Goal: Information Seeking & Learning: Learn about a topic

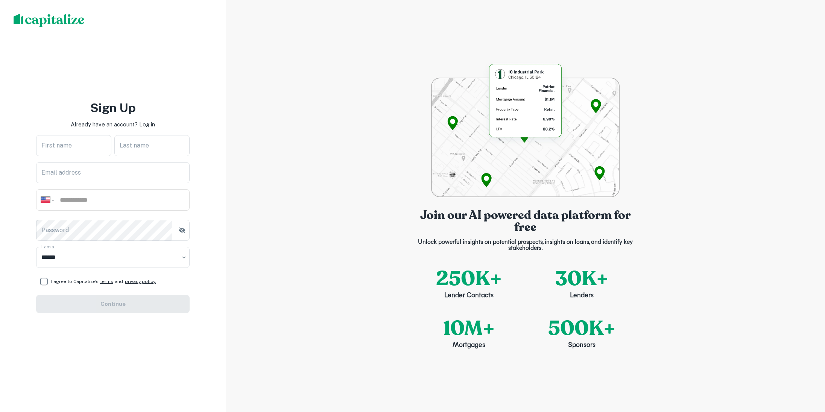
select select "**"
click at [150, 122] on p "Log in" at bounding box center [147, 124] width 16 height 9
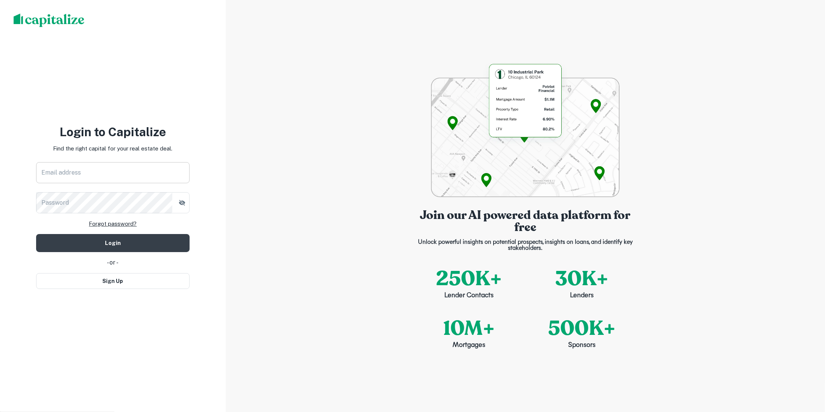
click at [141, 171] on input "Email address" at bounding box center [113, 172] width 154 height 21
type input "**********"
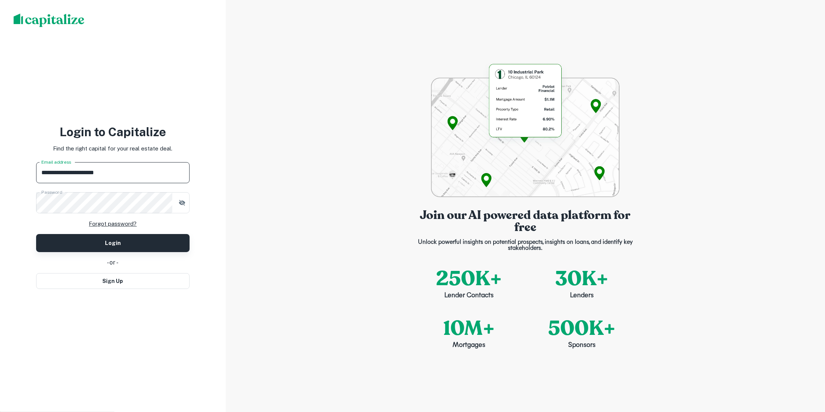
click at [144, 240] on button "Login" at bounding box center [113, 243] width 154 height 18
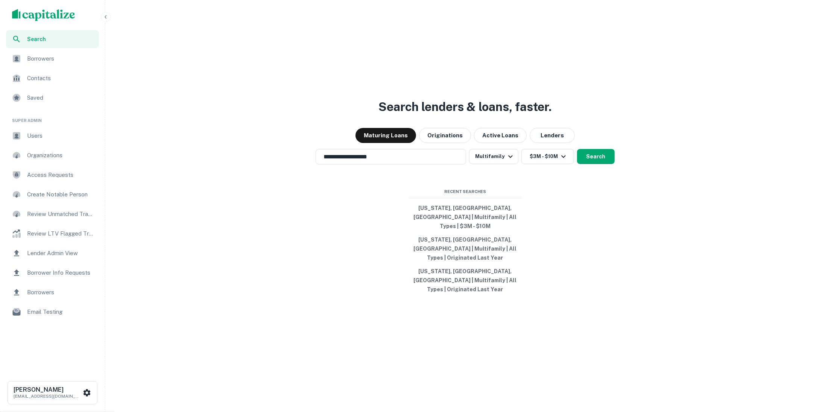
click at [64, 136] on span "Users" at bounding box center [60, 135] width 67 height 9
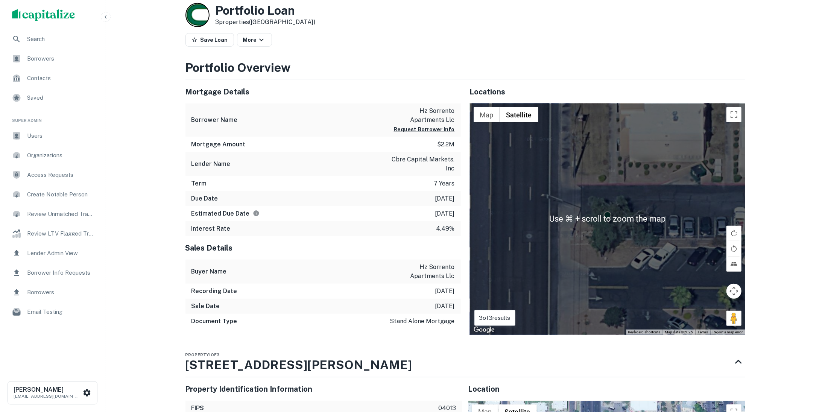
scroll to position [553, 0]
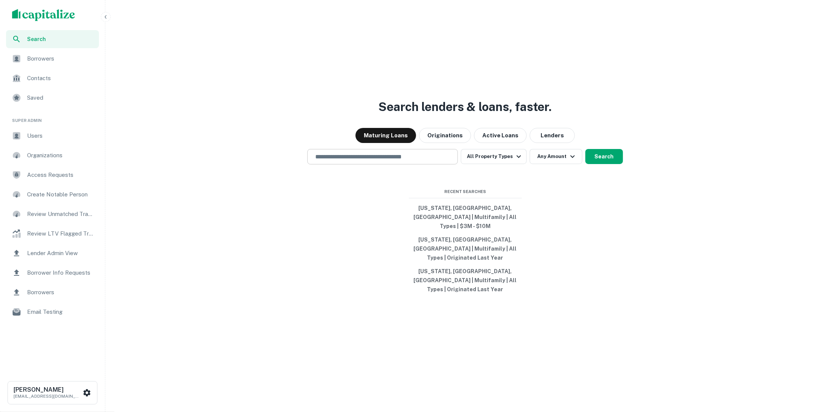
click at [391, 161] on input "text" at bounding box center [383, 156] width 144 height 9
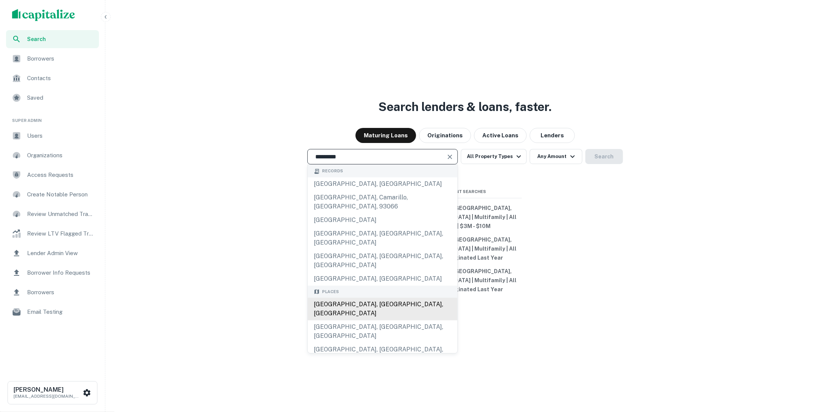
click at [383, 298] on div "Los Angeles, CA, USA" at bounding box center [383, 309] width 150 height 23
type input "**********"
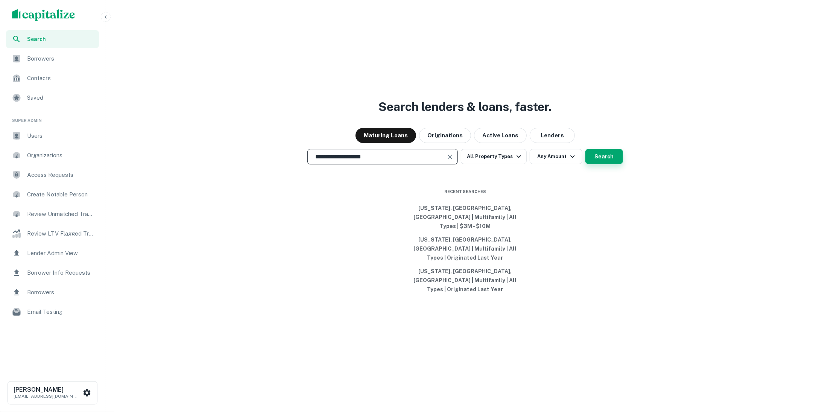
click at [613, 164] on button "Search" at bounding box center [604, 156] width 38 height 15
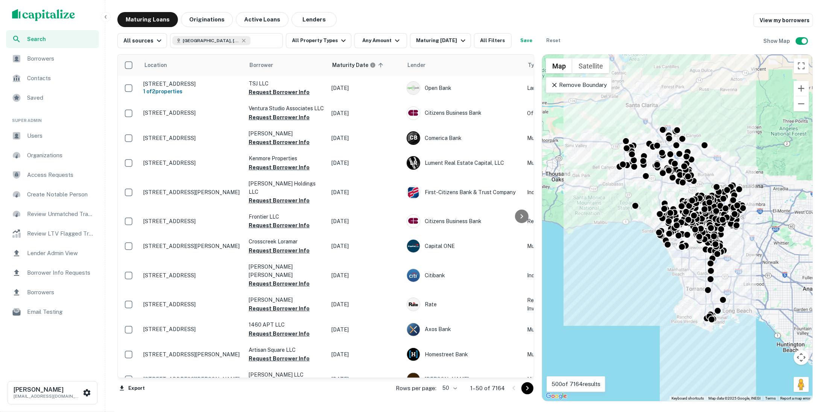
click at [557, 84] on icon at bounding box center [555, 85] width 8 height 8
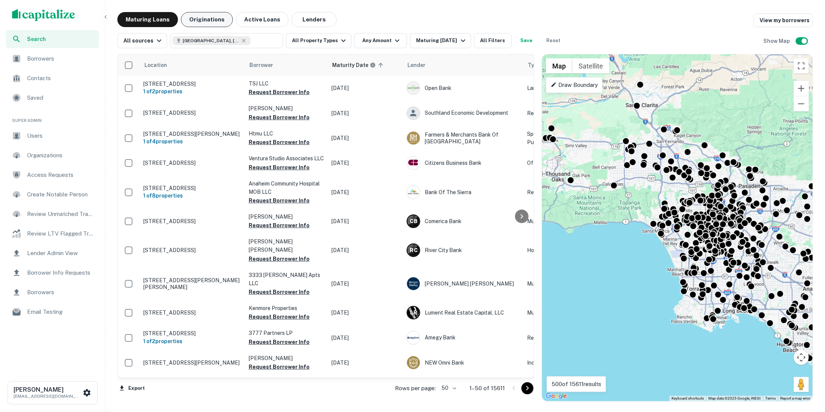
click at [216, 23] on button "Originations" at bounding box center [207, 19] width 52 height 15
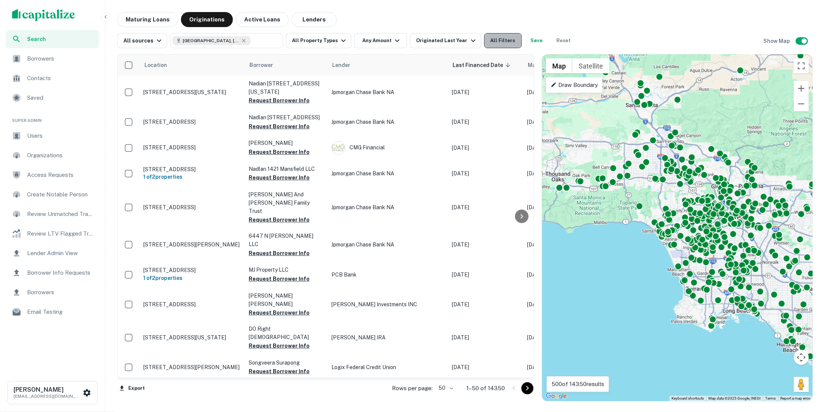
click at [490, 40] on button "All Filters" at bounding box center [503, 40] width 38 height 15
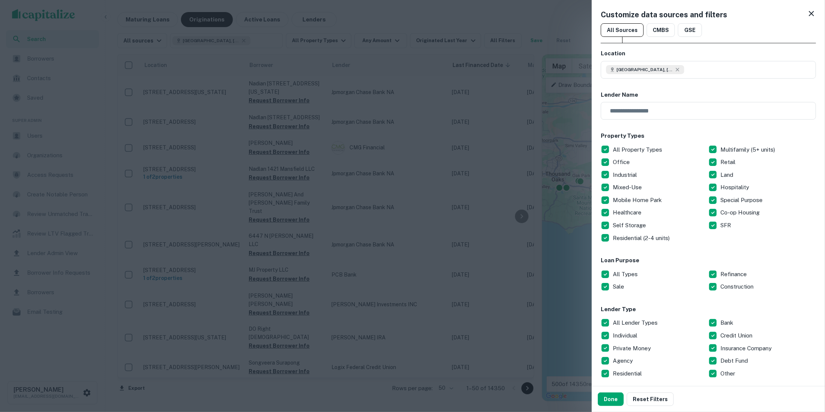
click at [555, 30] on div at bounding box center [412, 206] width 825 height 412
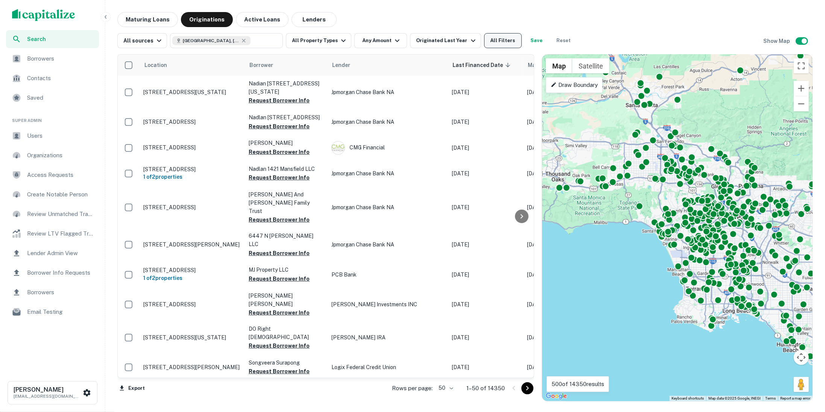
click at [503, 38] on button "All Filters" at bounding box center [503, 40] width 38 height 15
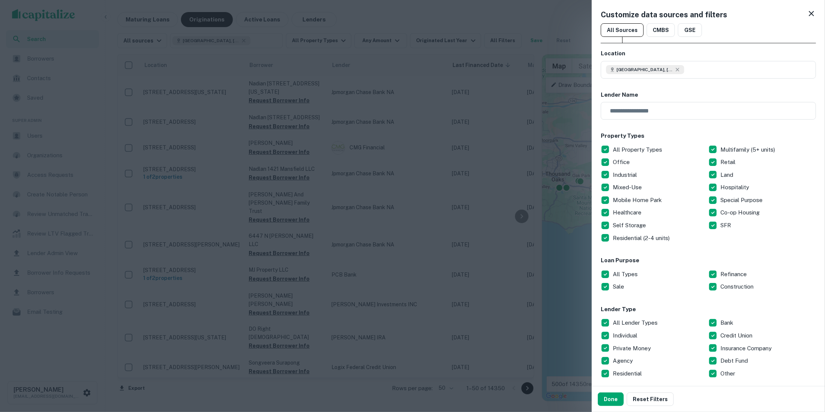
scroll to position [30, 0]
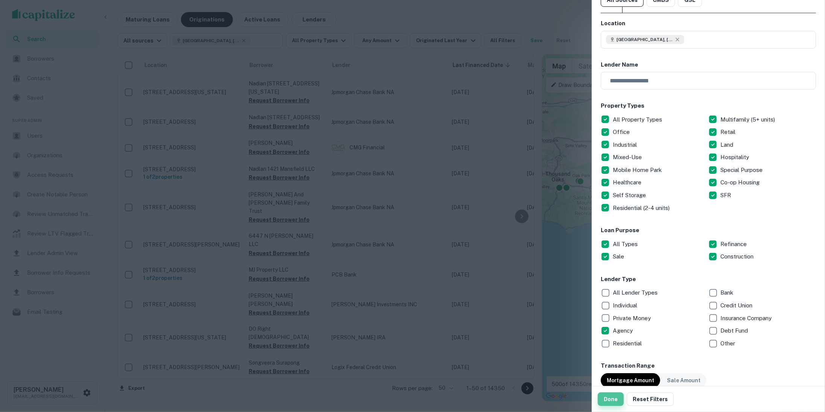
click at [607, 404] on button "Done" at bounding box center [611, 399] width 26 height 14
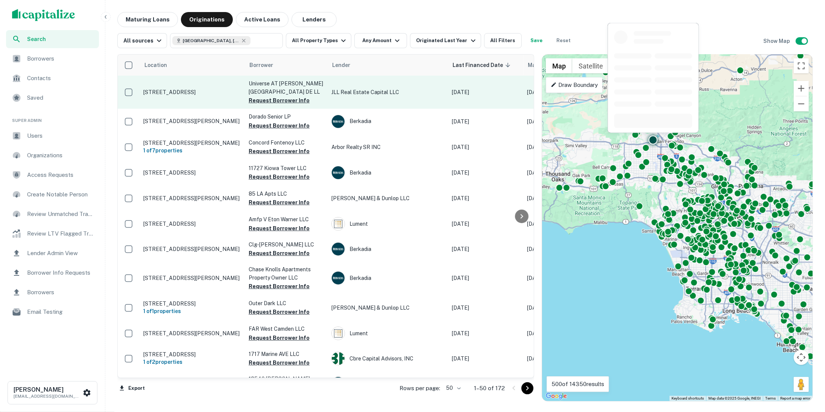
click at [212, 103] on td "18110 Chatsworth St Granada Hills, CA91344" at bounding box center [192, 92] width 105 height 33
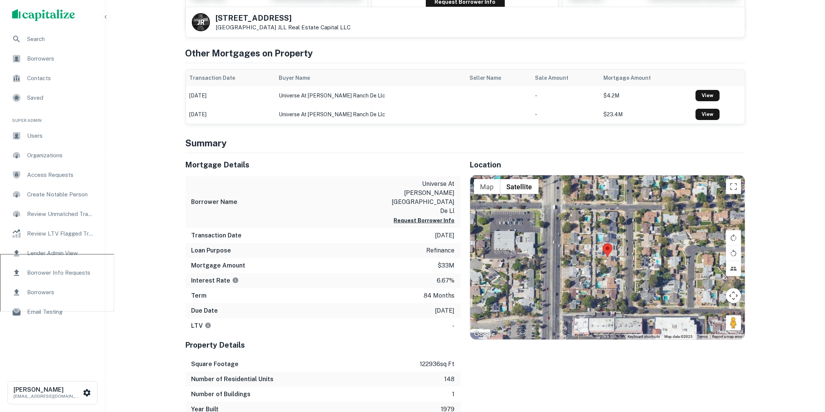
scroll to position [181, 0]
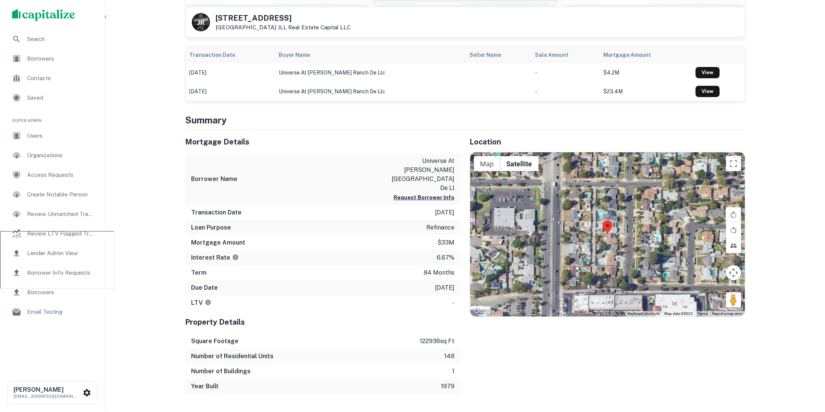
click at [335, 280] on div "Due Date 7/31/2032" at bounding box center [322, 287] width 275 height 15
click at [214, 265] on div "Term 84 months" at bounding box center [322, 272] width 275 height 15
click at [224, 265] on div "Term 84 months" at bounding box center [322, 272] width 275 height 15
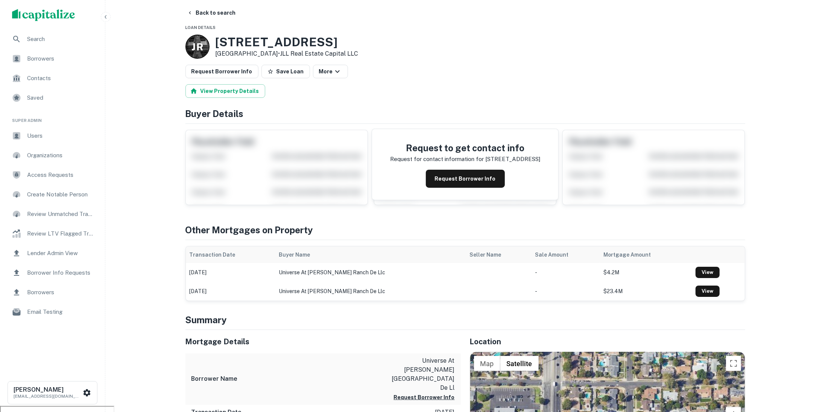
scroll to position [2, 0]
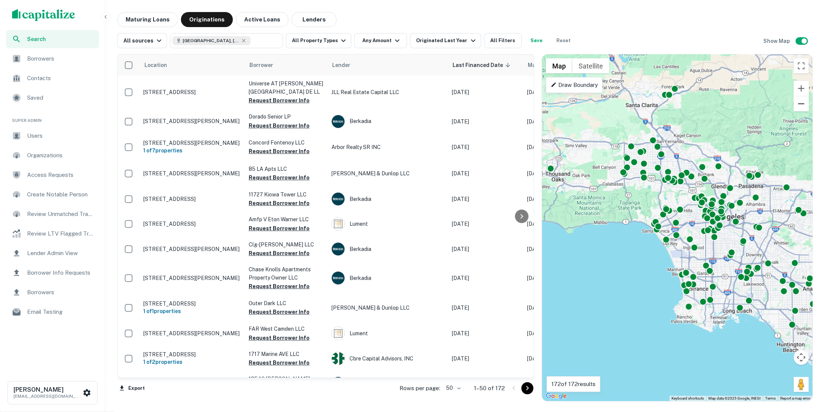
click at [799, 109] on button "Zoom out" at bounding box center [801, 103] width 15 height 15
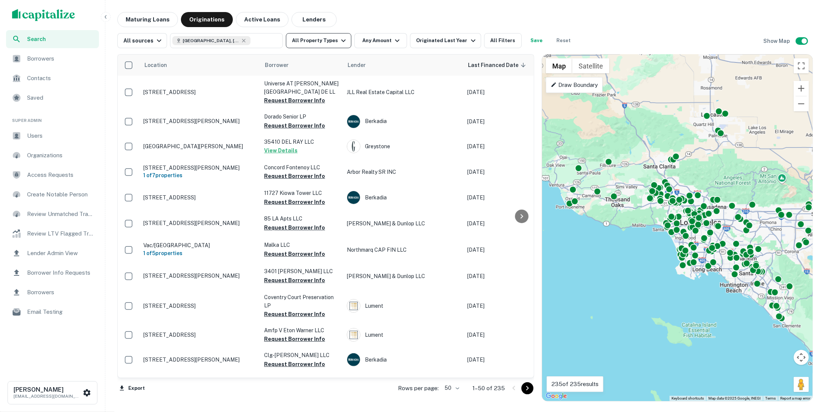
click at [339, 38] on icon "button" at bounding box center [343, 40] width 9 height 9
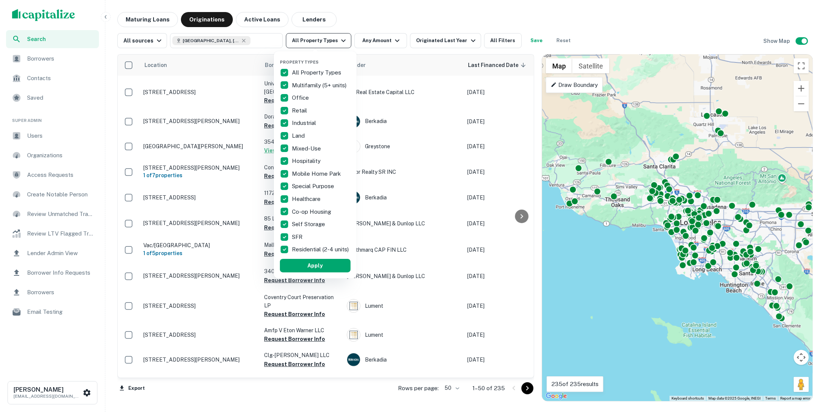
click at [337, 38] on div at bounding box center [412, 206] width 825 height 412
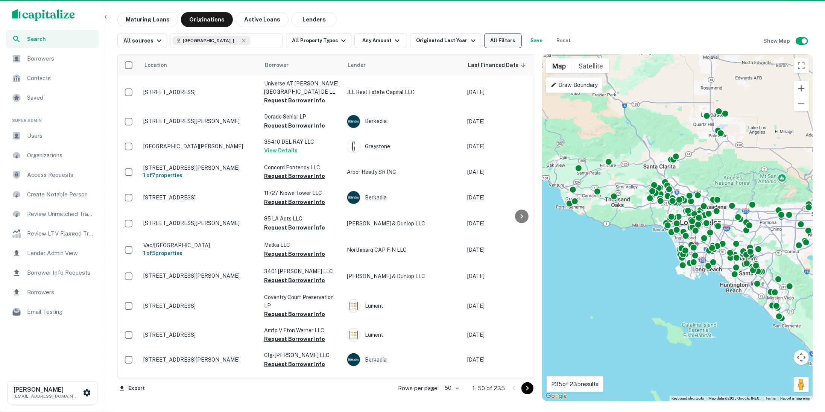
click at [494, 35] on button "All Filters" at bounding box center [503, 40] width 38 height 15
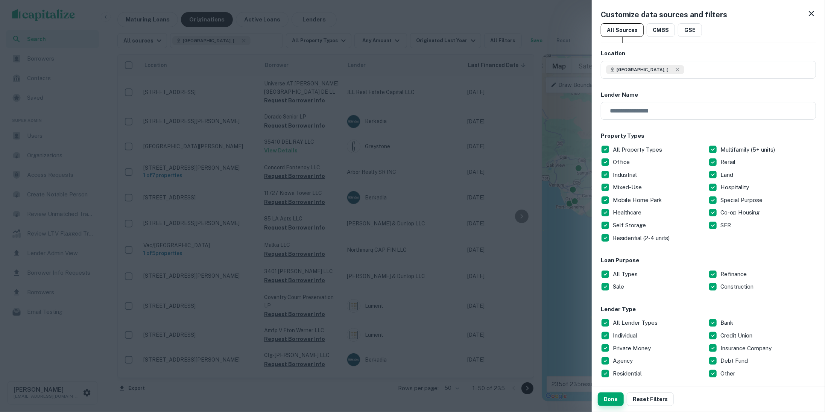
click at [609, 396] on button "Done" at bounding box center [611, 399] width 26 height 14
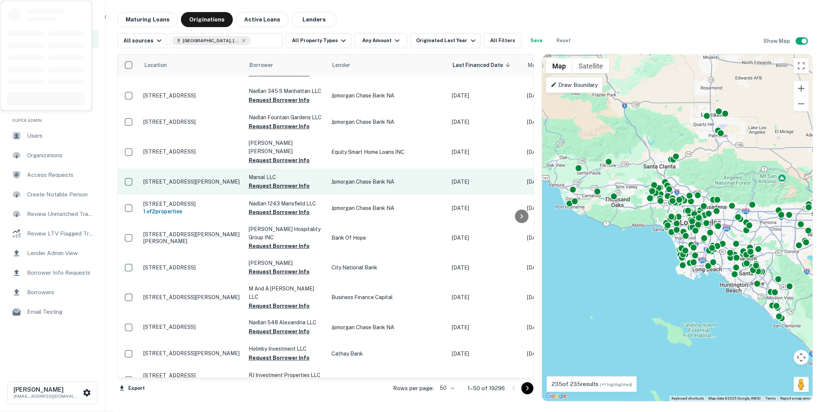
scroll to position [1049, 0]
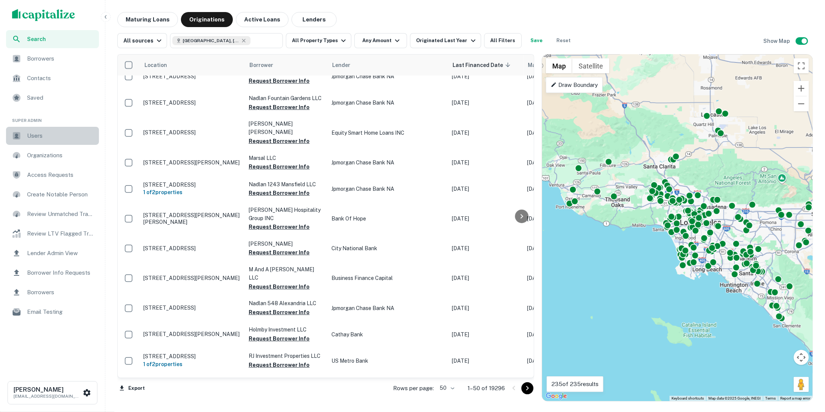
click at [64, 134] on span "Users" at bounding box center [60, 135] width 67 height 9
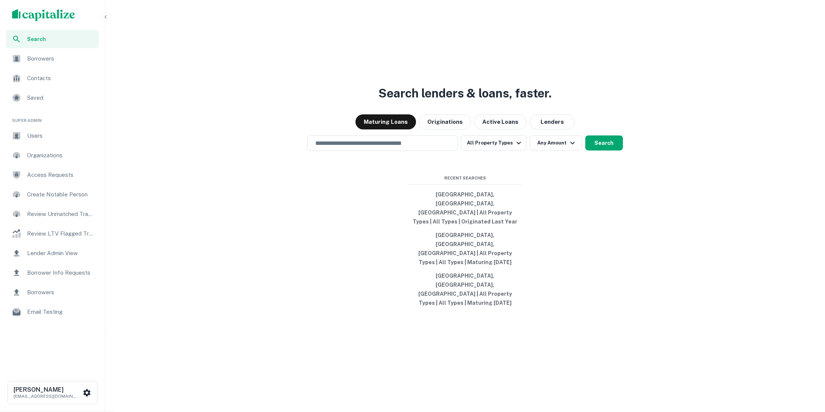
click at [51, 139] on span "Users" at bounding box center [60, 135] width 67 height 9
click at [38, 132] on span "Users" at bounding box center [60, 135] width 67 height 9
